Goal: Task Accomplishment & Management: Manage account settings

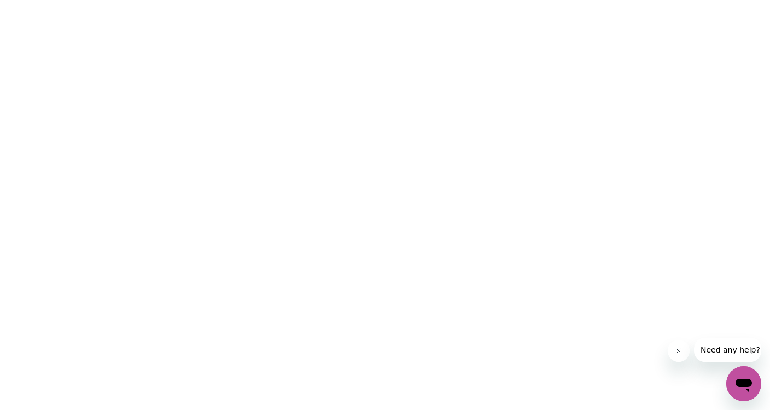
click at [677, 352] on icon "Close message from company" at bounding box center [677, 350] width 5 height 5
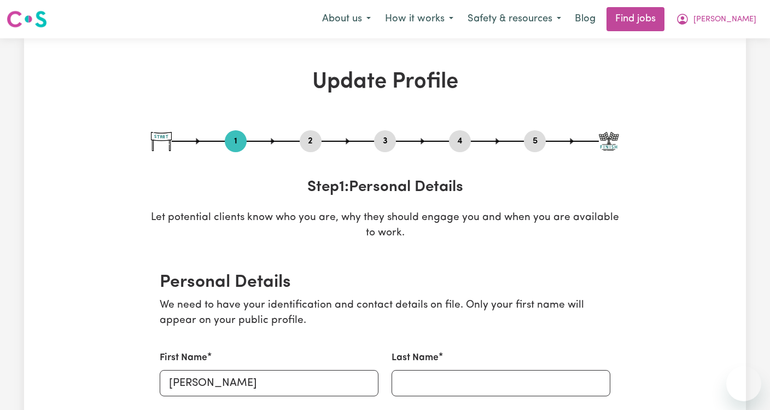
select select "Studying a healthcare related degree or qualification"
select select "60"
select select "80"
select select "95"
select select "110"
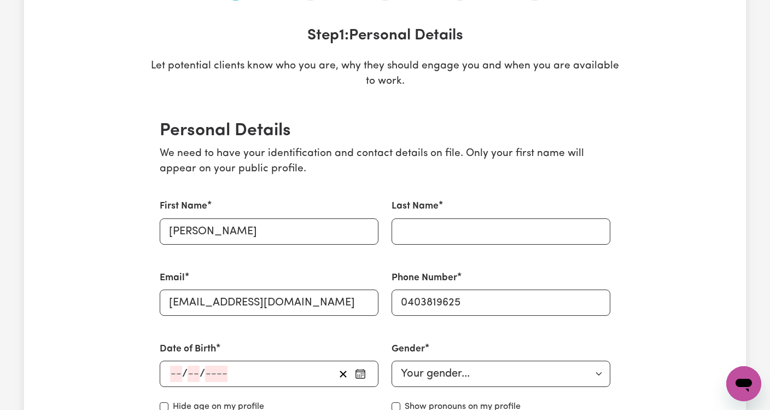
scroll to position [174, 0]
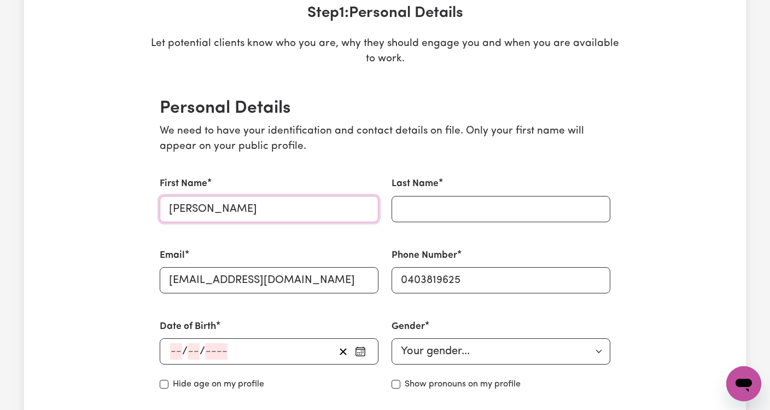
type input "[PERSON_NAME]"
type input "W"
click at [470, 238] on div "Phone Number [PHONE_NUMBER]" at bounding box center [501, 270] width 232 height 71
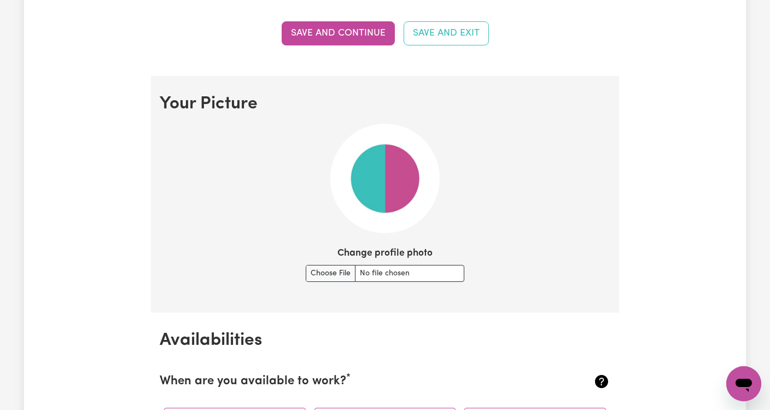
scroll to position [719, 0]
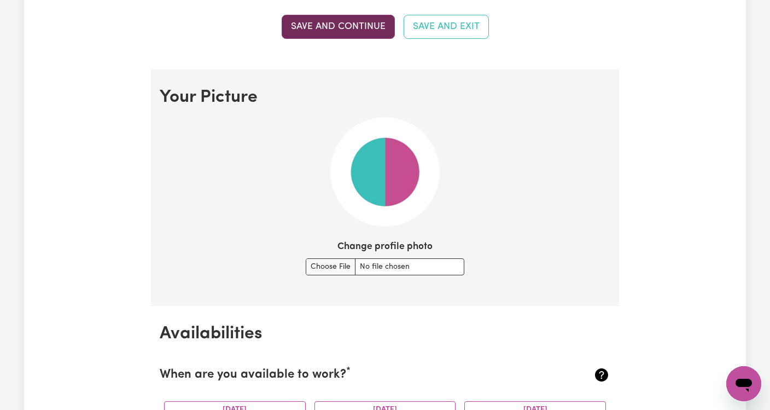
click at [347, 20] on button "Save and continue" at bounding box center [338, 27] width 113 height 24
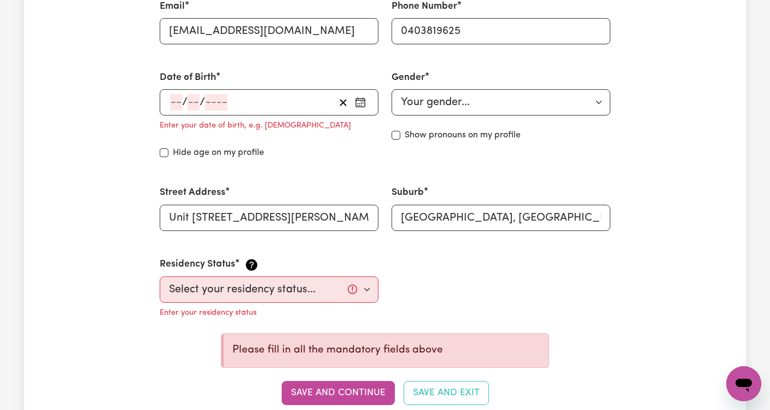
scroll to position [409, 0]
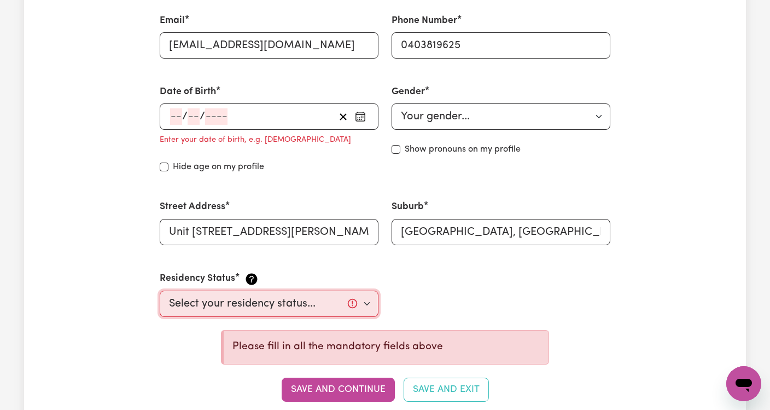
select select "[DEMOGRAPHIC_DATA] Citizen"
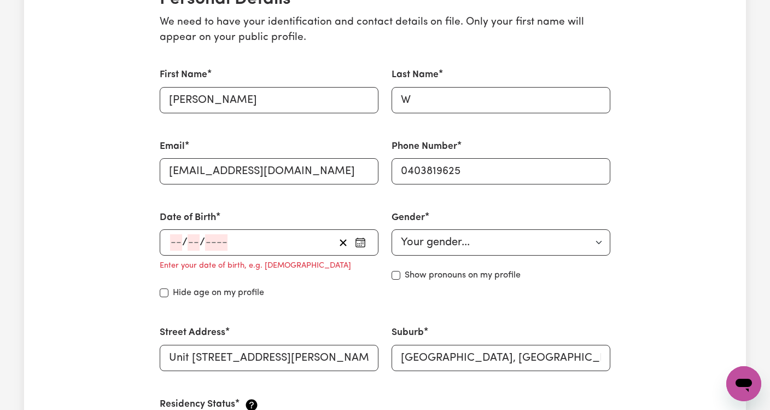
scroll to position [286, 0]
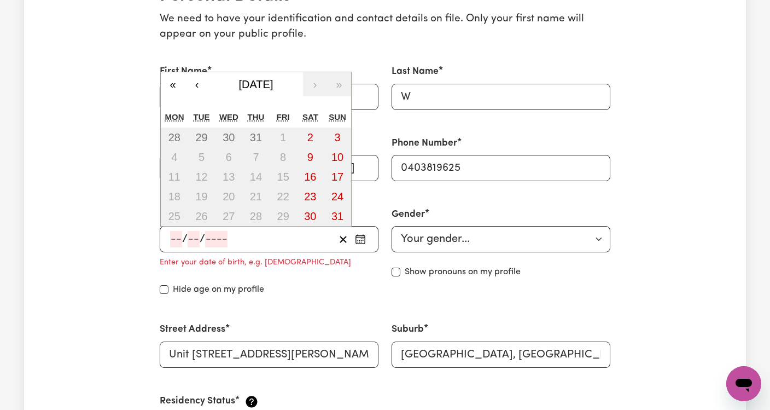
click at [173, 231] on input "number" at bounding box center [176, 239] width 12 height 16
type input "16"
type input "02"
type input "197"
type input "[DATE]"
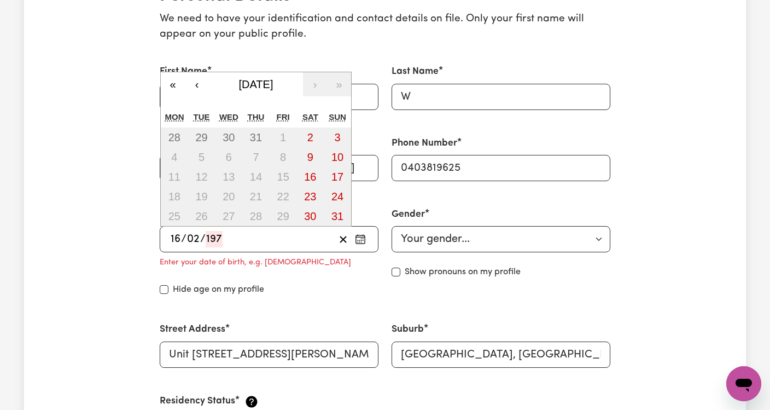
type input "2"
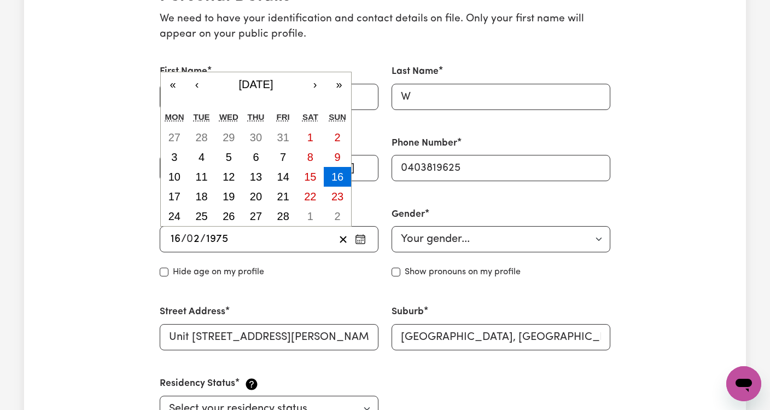
type input "1975"
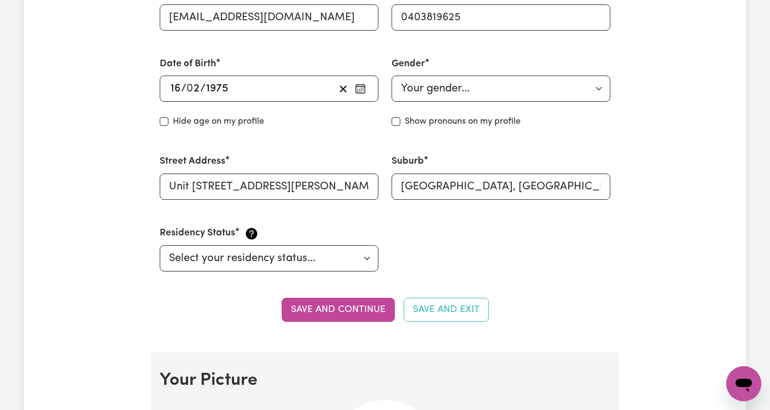
scroll to position [442, 0]
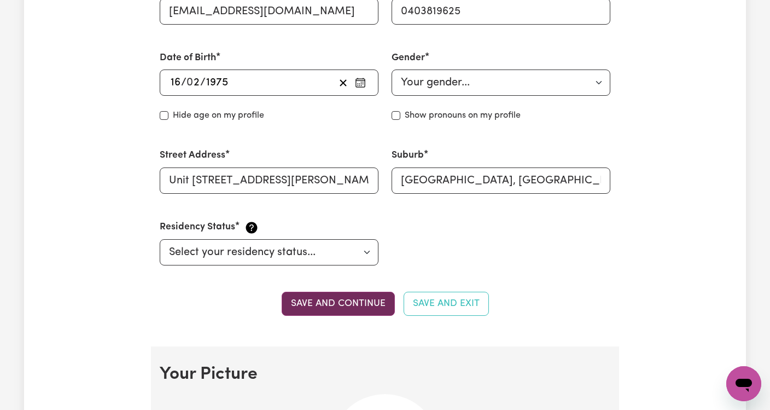
click at [299, 302] on button "Save and continue" at bounding box center [338, 304] width 113 height 24
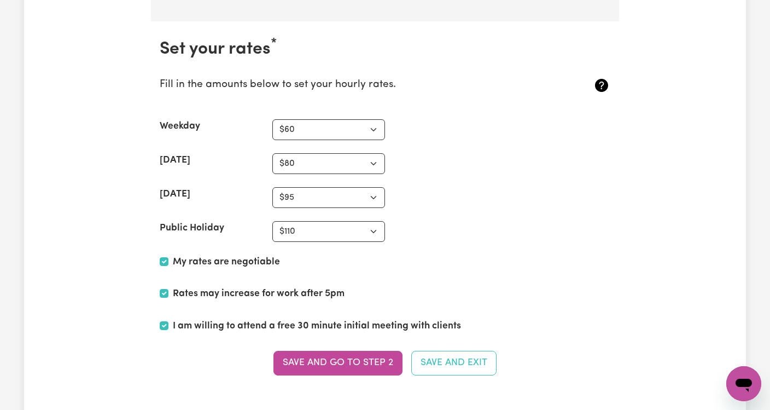
scroll to position [2513, 0]
click at [319, 351] on button "Save and go to Step 2" at bounding box center [337, 363] width 129 height 24
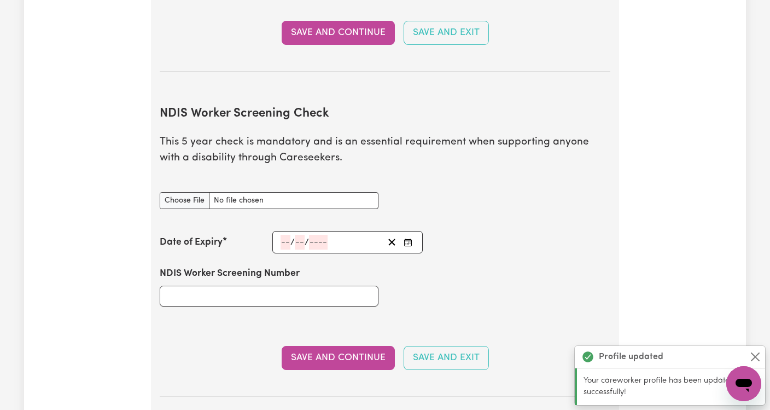
scroll to position [1384, 0]
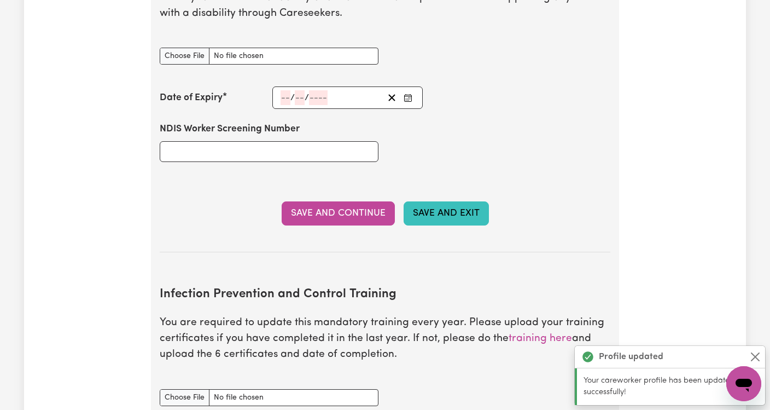
click at [458, 201] on button "Save and Exit" at bounding box center [446, 213] width 85 height 24
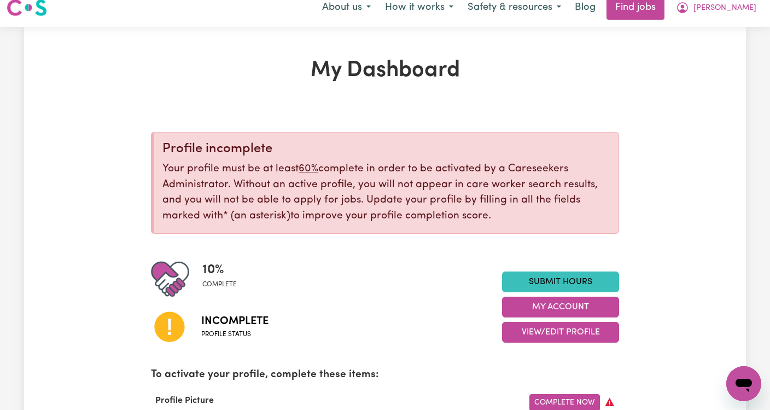
scroll to position [14, 0]
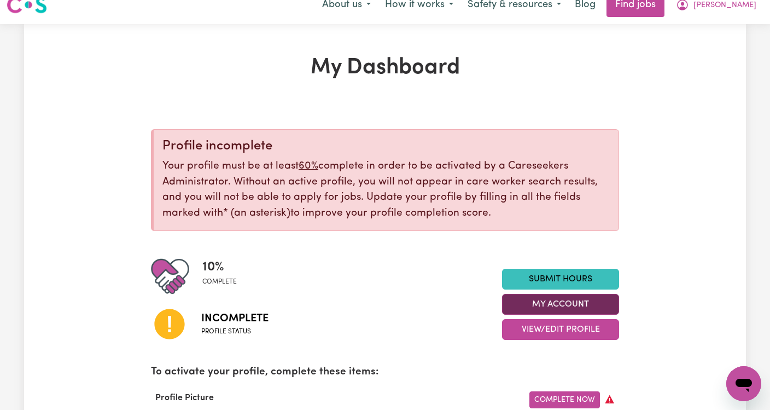
click at [521, 300] on button "My Account" at bounding box center [560, 304] width 117 height 21
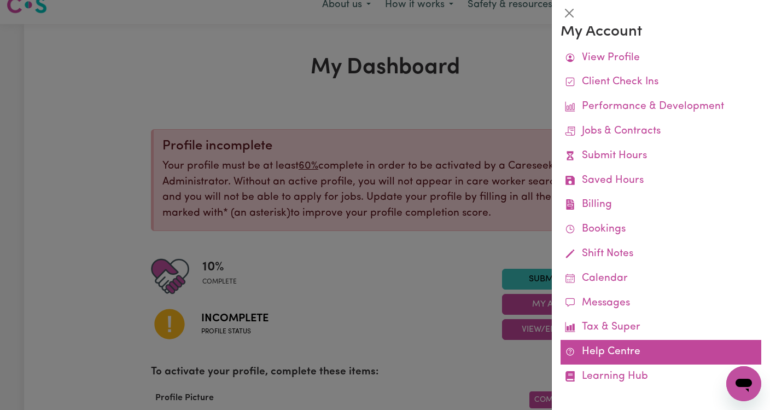
scroll to position [11, 0]
click at [617, 349] on link "Help Centre" at bounding box center [661, 353] width 201 height 25
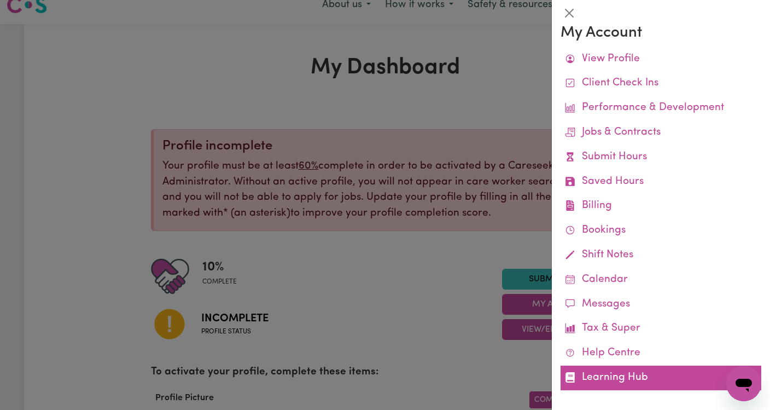
click at [619, 374] on link "Learning Hub" at bounding box center [661, 377] width 201 height 25
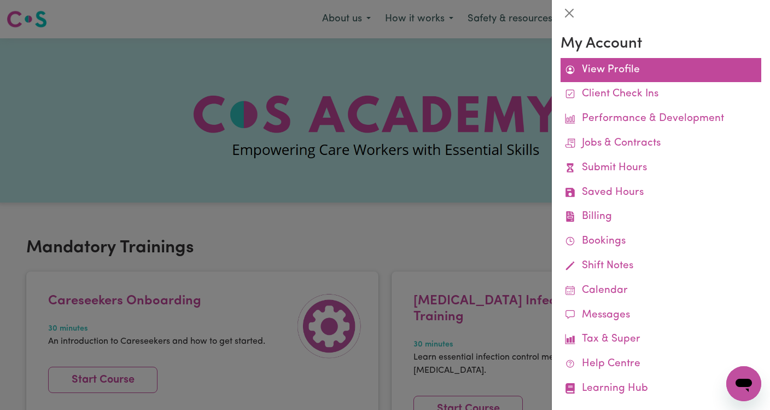
click at [598, 71] on link "View Profile" at bounding box center [661, 70] width 201 height 25
